Goal: Task Accomplishment & Management: Manage account settings

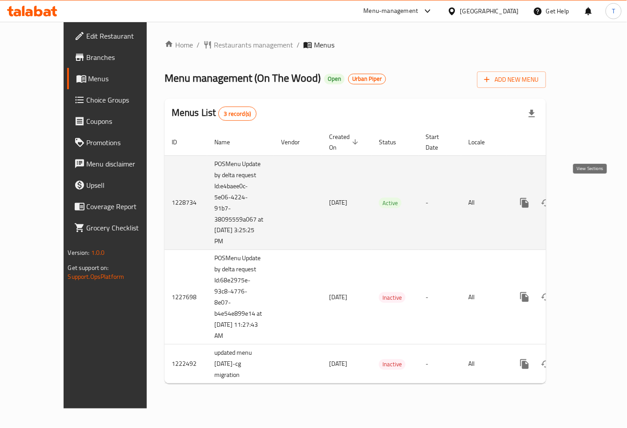
click at [587, 198] on icon "enhanced table" at bounding box center [588, 203] width 11 height 11
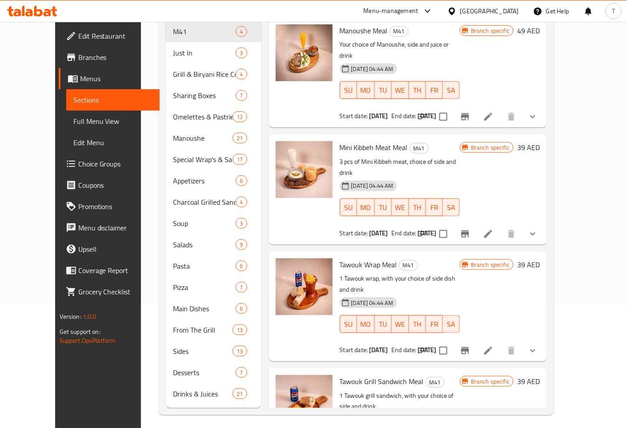
drag, startPoint x: 602, startPoint y: 70, endPoint x: 602, endPoint y: 44, distance: 26.2
click at [547, 44] on div "Menu items Add Sort Manage items Manoushe Meal M41 Your choice of Manoushe, sid…" at bounding box center [404, 191] width 286 height 433
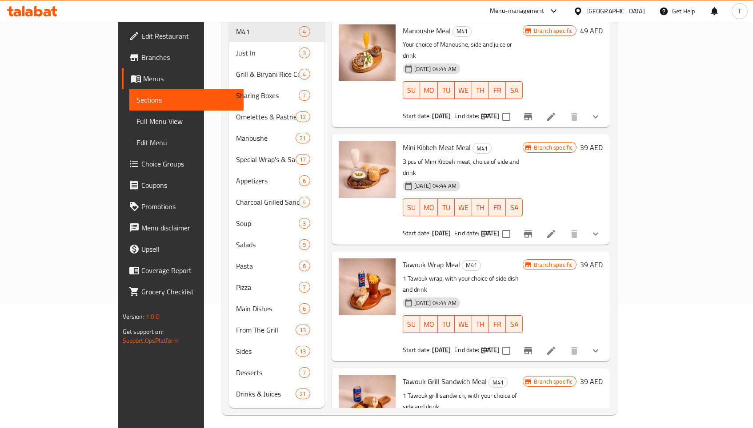
drag, startPoint x: 724, startPoint y: 91, endPoint x: 724, endPoint y: 77, distance: 13.3
click at [610, 80] on div "Manoushe Meal M41 Your choice of Manoushe, side and juice or drink 27-01-2025 0…" at bounding box center [471, 72] width 279 height 110
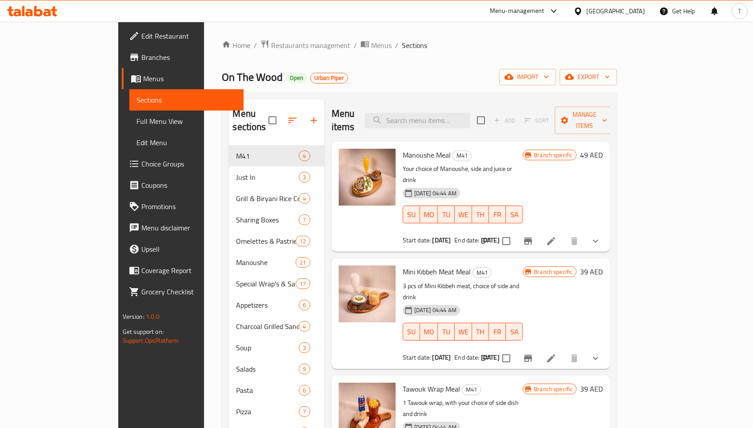
click at [46, 8] on icon at bounding box center [32, 11] width 50 height 11
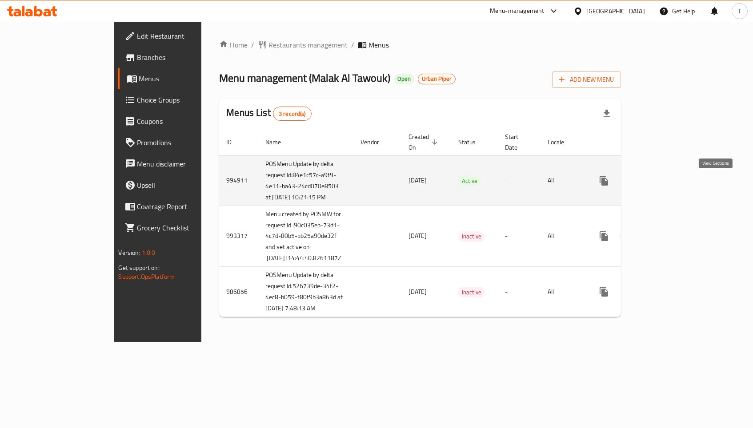
click at [673, 186] on icon "enhanced table" at bounding box center [668, 181] width 11 height 11
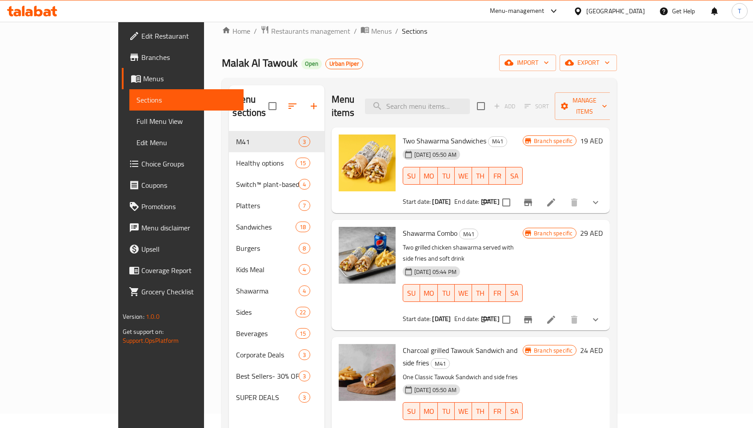
scroll to position [11, 0]
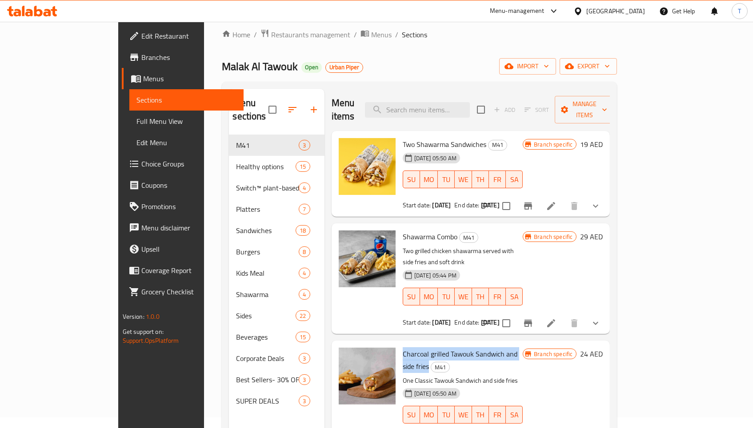
drag, startPoint x: 374, startPoint y: 326, endPoint x: 513, endPoint y: 332, distance: 139.7
click at [513, 348] on span "Charcoal grilled Tawouk Sandwich and side fries" at bounding box center [460, 361] width 115 height 26
copy span "Charcoal grilled Tawouk Sandwich and side fries"
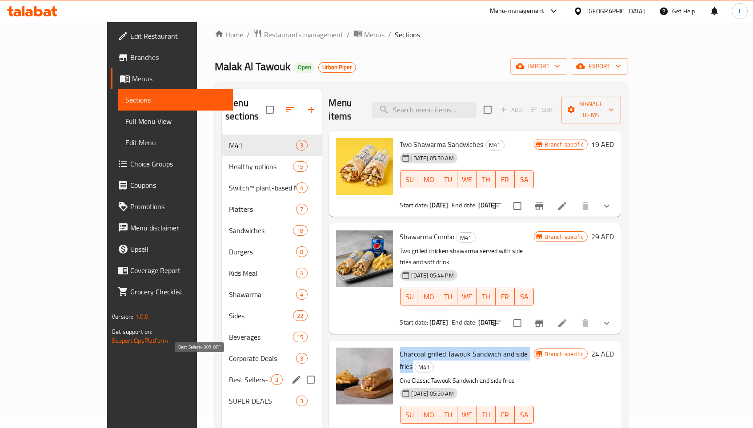
click at [229, 375] on span "Best Sellers- 30% OFF" at bounding box center [250, 380] width 42 height 11
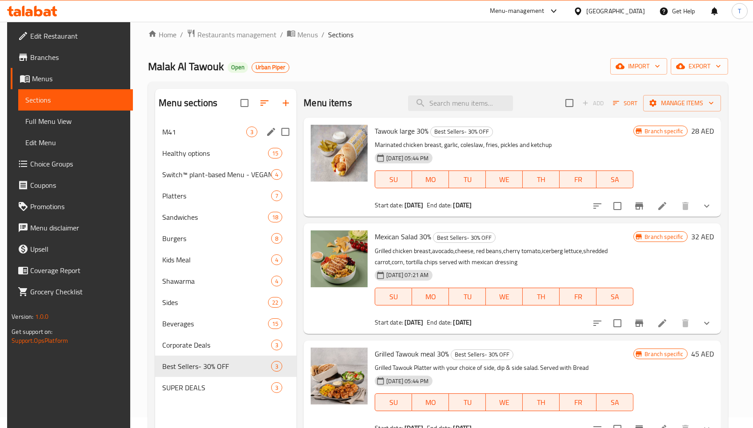
click at [180, 138] on div "M41 3" at bounding box center [225, 131] width 141 height 21
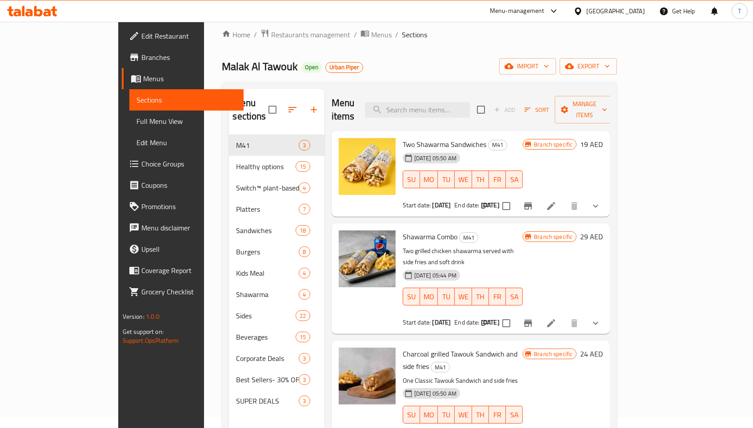
click at [45, 8] on icon at bounding box center [32, 11] width 50 height 11
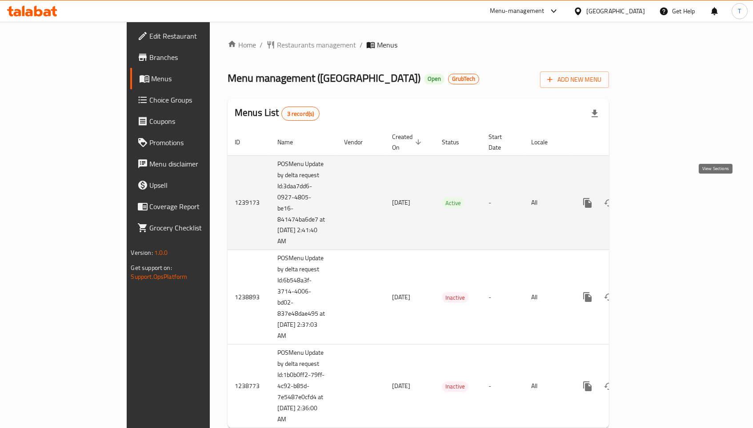
click at [655, 199] on icon "enhanced table" at bounding box center [651, 203] width 8 height 8
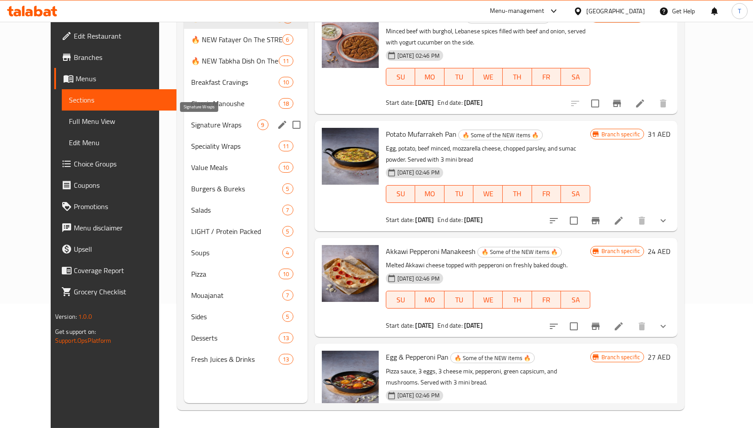
click at [204, 248] on span "Soups" at bounding box center [236, 253] width 91 height 11
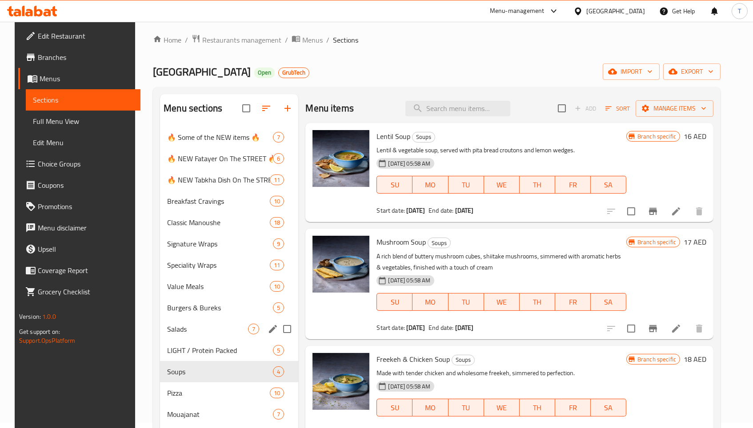
scroll to position [4, 0]
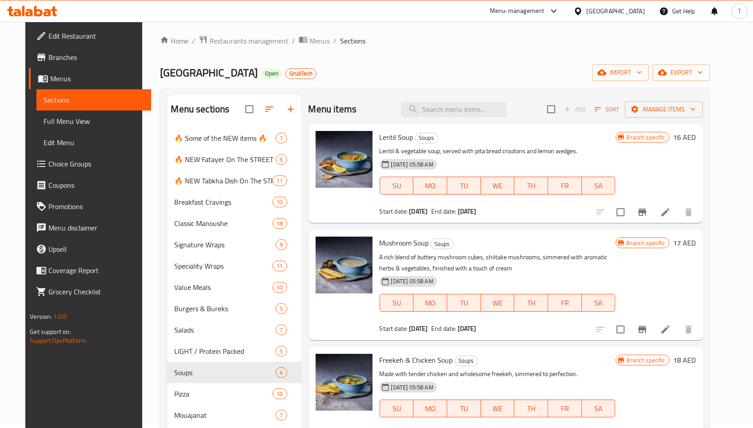
click at [52, 8] on icon at bounding box center [54, 11] width 6 height 10
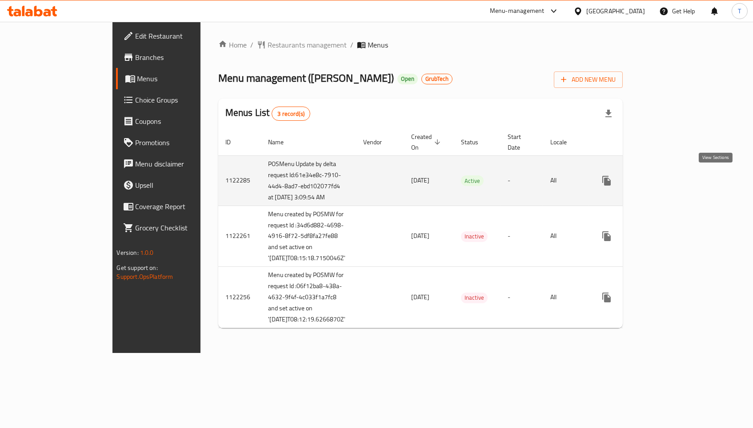
click at [681, 180] on link "enhanced table" at bounding box center [670, 180] width 21 height 21
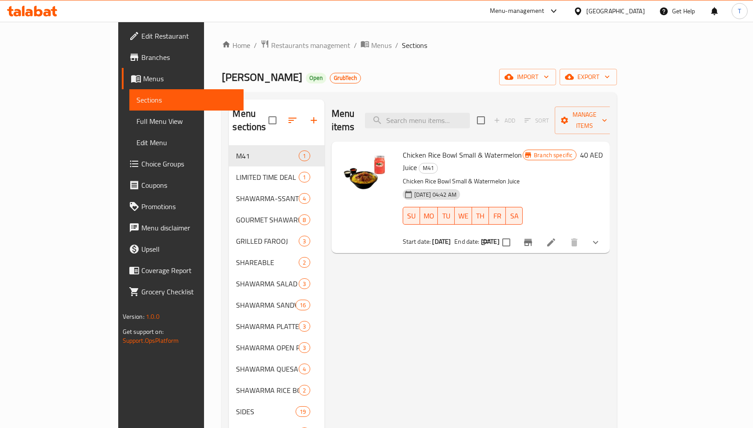
click at [45, 6] on icon at bounding box center [32, 11] width 50 height 11
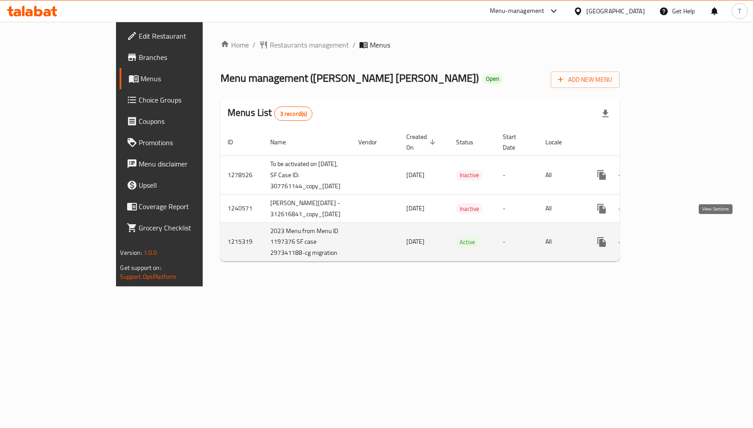
click at [671, 237] on icon "enhanced table" at bounding box center [665, 242] width 11 height 11
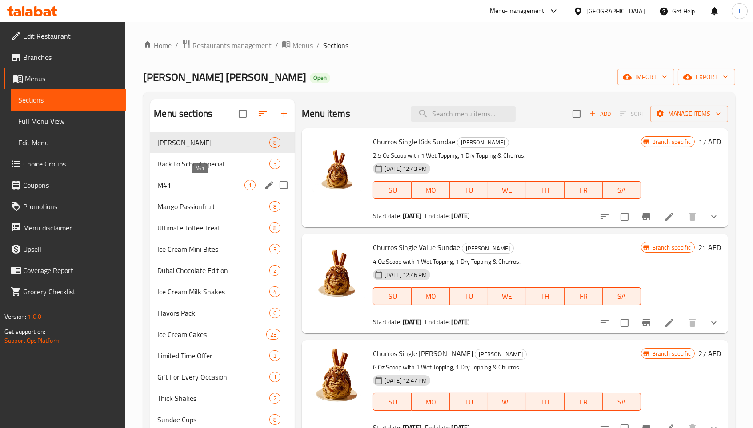
click at [227, 180] on span "M41" at bounding box center [200, 185] width 87 height 11
